Goal: Task Accomplishment & Management: Use online tool/utility

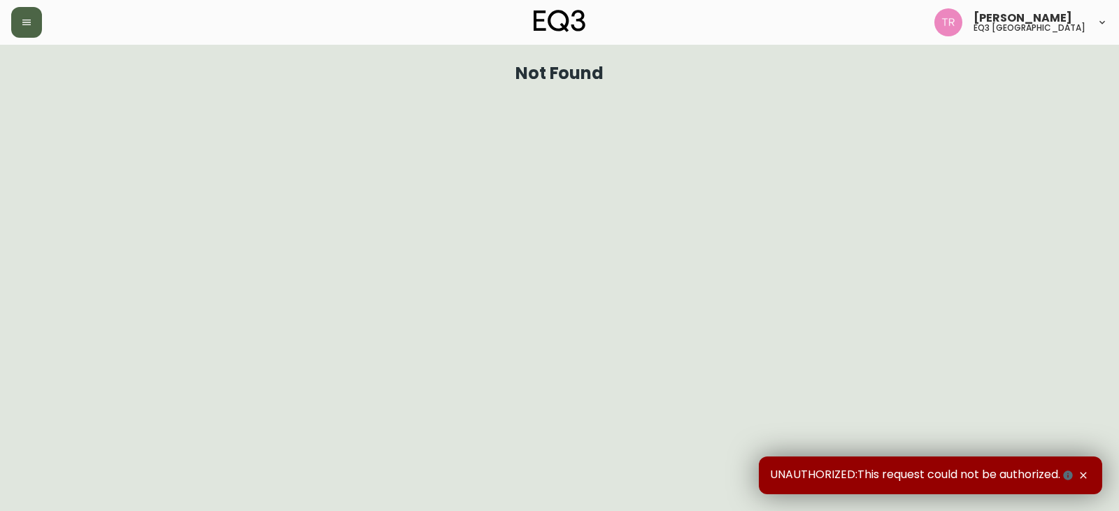
click at [22, 22] on icon "button" at bounding box center [26, 22] width 11 height 11
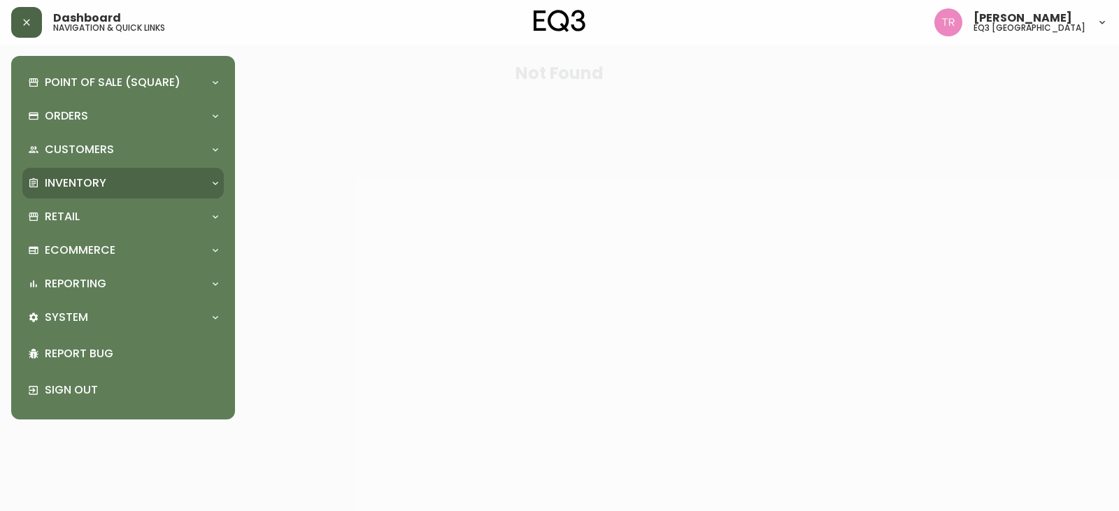
click at [76, 182] on p "Inventory" at bounding box center [76, 183] width 62 height 15
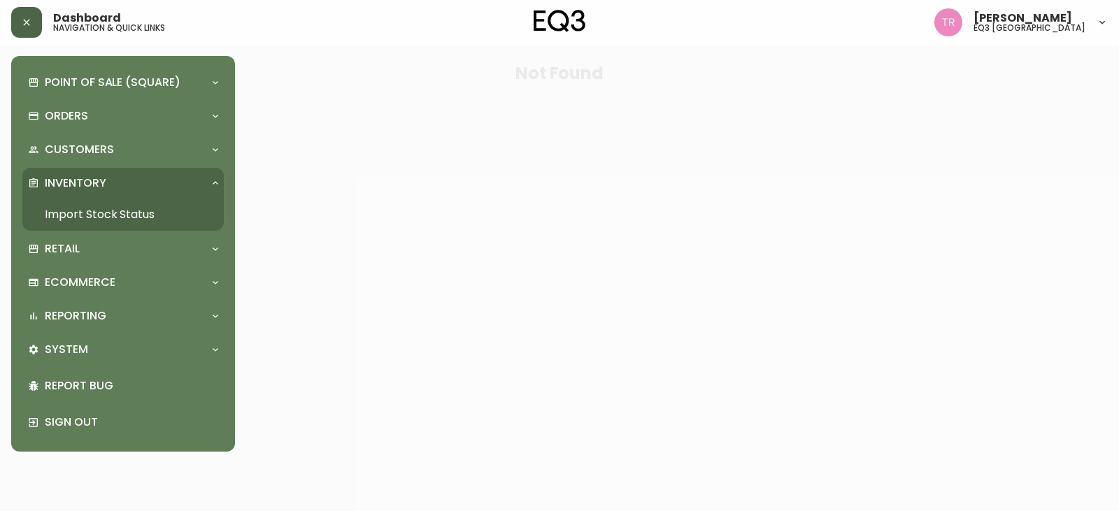
click at [104, 216] on link "Import Stock Status" at bounding box center [122, 215] width 201 height 32
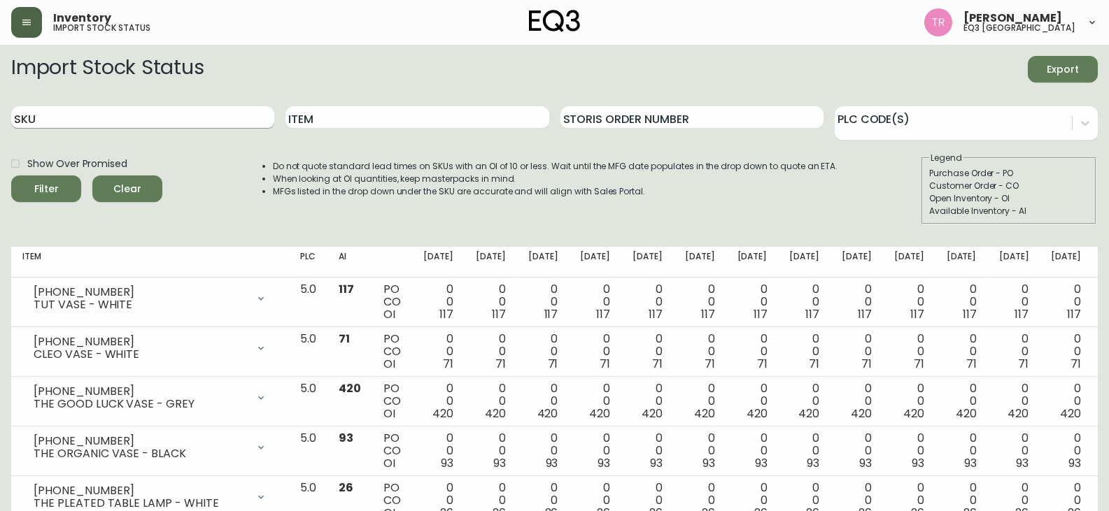
click at [120, 113] on input "SKU" at bounding box center [142, 117] width 263 height 22
paste input "CELLO HIGH SHELF"
click at [11, 176] on button "Filter" at bounding box center [46, 189] width 70 height 27
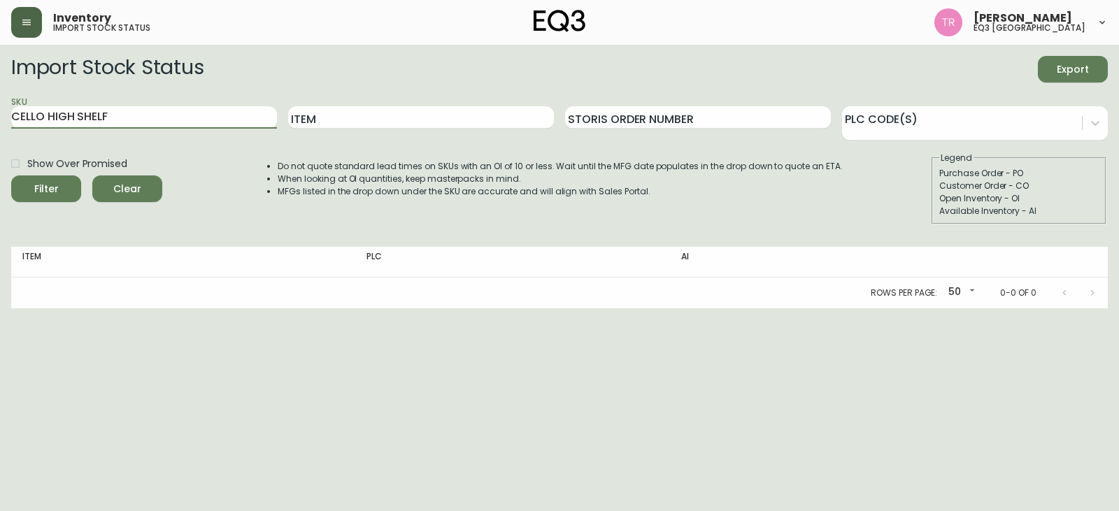
drag, startPoint x: 139, startPoint y: 122, endPoint x: 0, endPoint y: 129, distance: 139.4
click at [0, 129] on main "Import Stock Status Export SKU CELLO HIGH SHELF Item Storis Order Number PLC Co…" at bounding box center [559, 177] width 1119 height 264
paste input "3020-552-13-A"
click at [11, 176] on button "Filter" at bounding box center [46, 189] width 70 height 27
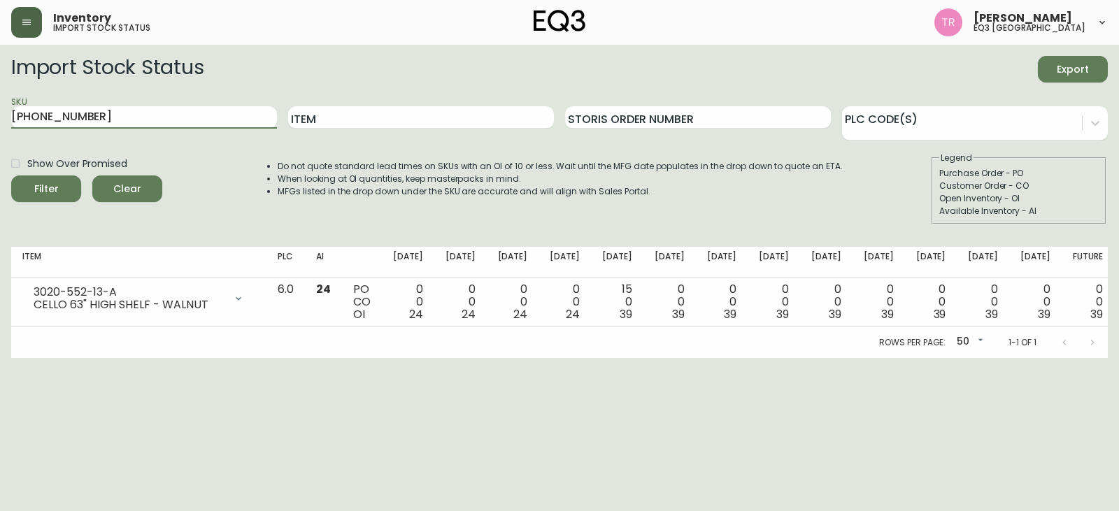
type input "[PHONE_NUMBER]"
click at [98, 115] on input "[PHONE_NUMBER]" at bounding box center [144, 117] width 266 height 22
click at [344, 125] on input "Item" at bounding box center [421, 117] width 266 height 22
type input "CELLO HIGH SHELF"
click at [11, 176] on button "Filter" at bounding box center [46, 189] width 70 height 27
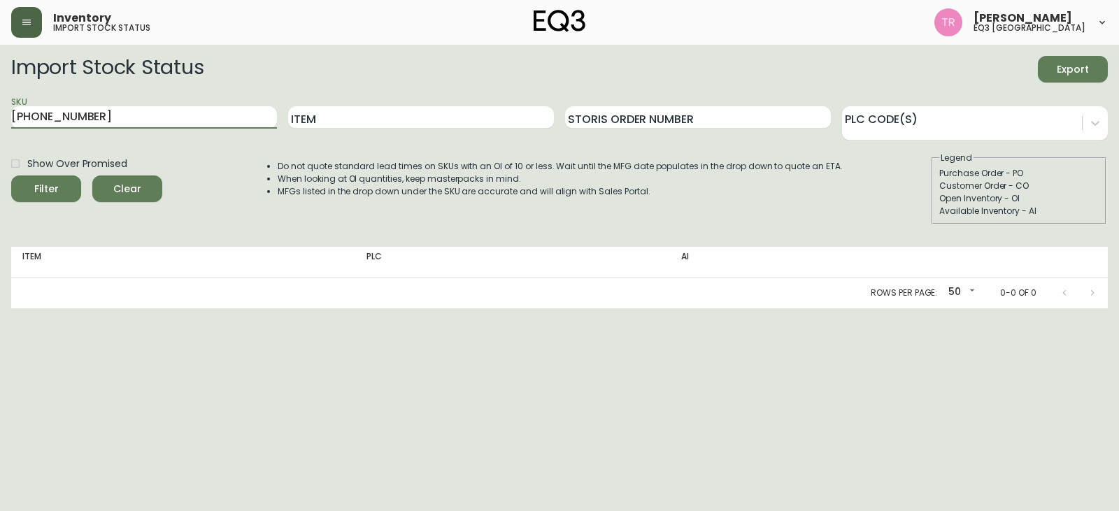
drag, startPoint x: 117, startPoint y: 122, endPoint x: 0, endPoint y: 154, distance: 121.0
click at [0, 154] on main "Import Stock Status Export SKU [PHONE_NUMBER] Item Storis Order Number PLC Code…" at bounding box center [559, 177] width 1119 height 264
click at [491, 122] on input "Item" at bounding box center [421, 117] width 266 height 22
type input "CELLO HIGH"
click at [11, 176] on button "Filter" at bounding box center [46, 189] width 70 height 27
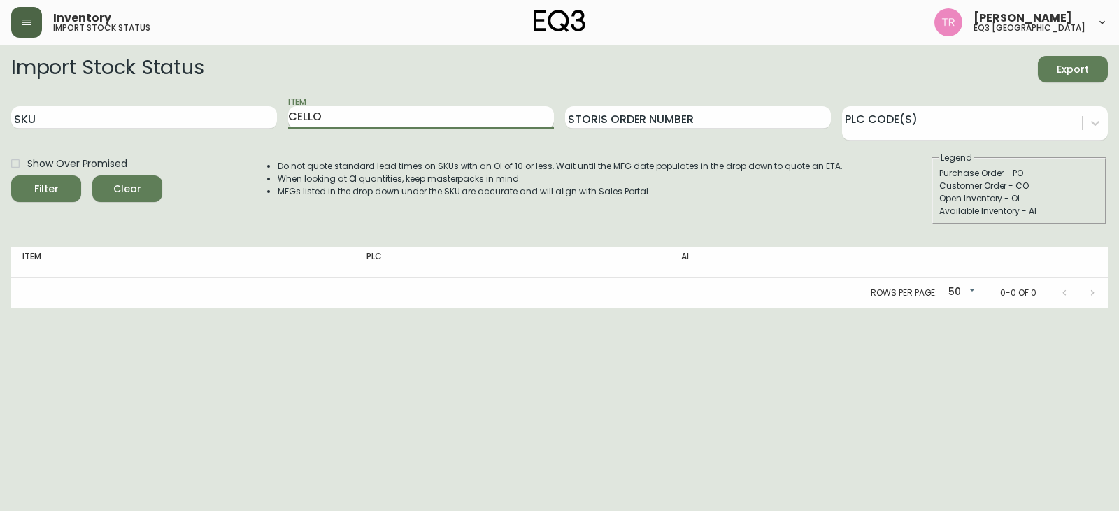
type input "CELLO"
click at [11, 176] on button "Filter" at bounding box center [46, 189] width 70 height 27
